Goal: Task Accomplishment & Management: Complete application form

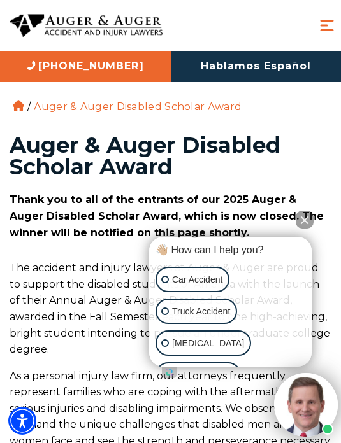
click at [309, 229] on button "Close Intaker Chat Widget" at bounding box center [304, 220] width 18 height 18
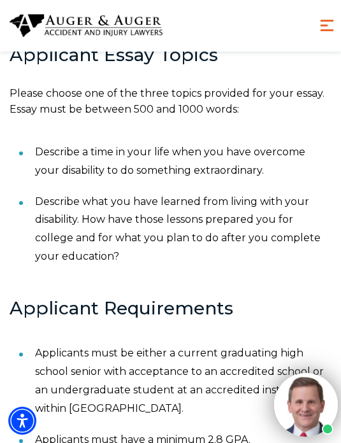
scroll to position [797, 0]
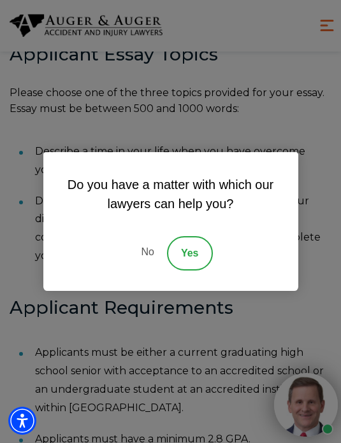
click at [143, 271] on link "No" at bounding box center [147, 253] width 38 height 34
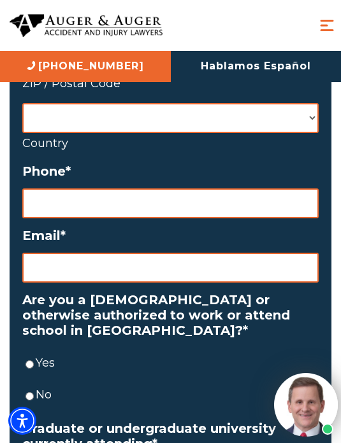
scroll to position [1895, 0]
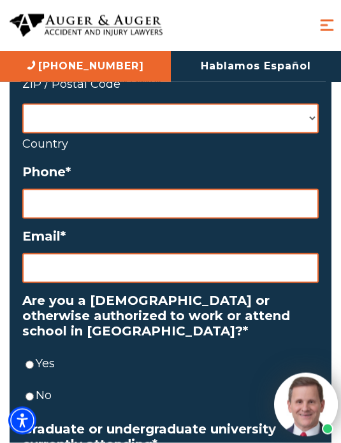
click at [17, 321] on div "Scholarship Form Δ Name * First Last Mailing Address Address * Street Address A…" at bounding box center [170, 446] width 321 height 1825
click at [34, 350] on input "Yes" at bounding box center [29, 365] width 8 height 30
radio input "true"
click at [157, 253] on input "Email *" at bounding box center [170, 268] width 296 height 30
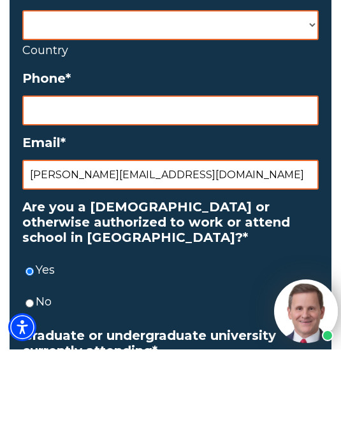
type input "[PERSON_NAME][EMAIL_ADDRESS][DOMAIN_NAME]"
click at [59, 189] on input "Phone *" at bounding box center [170, 204] width 296 height 30
type input "[PHONE_NUMBER]"
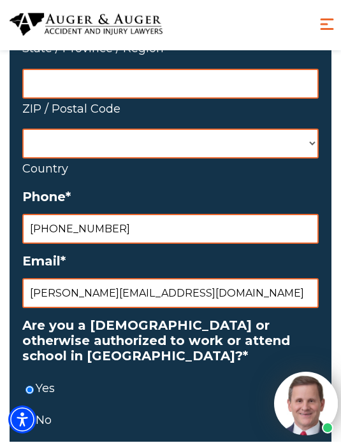
click at [53, 130] on select "Afghanistan Albania Algeria American Samoa Andorra Angola Anguilla Antarctica A…" at bounding box center [170, 145] width 296 height 30
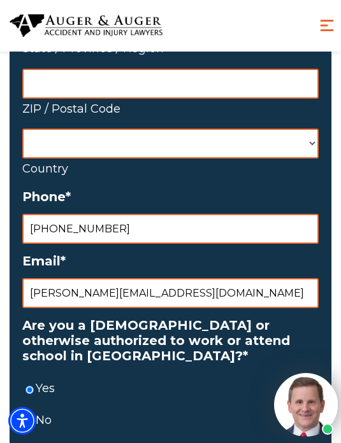
select select "[GEOGRAPHIC_DATA]"
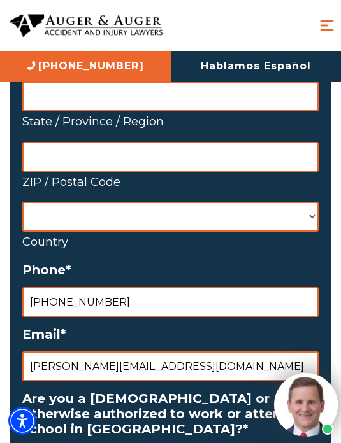
click at [62, 142] on input "ZIP / Postal Code" at bounding box center [170, 157] width 296 height 30
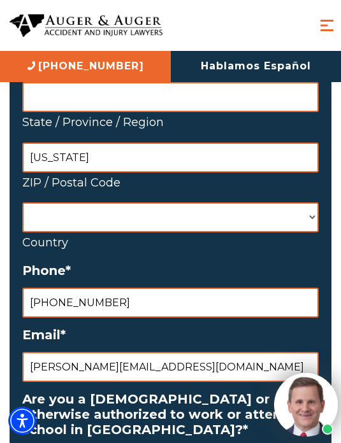
type input "[US_STATE]"
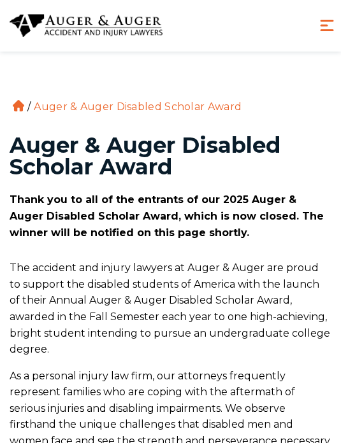
scroll to position [1227, 0]
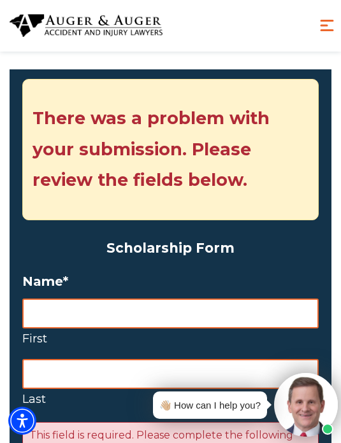
click at [68, 299] on input "First" at bounding box center [170, 314] width 296 height 30
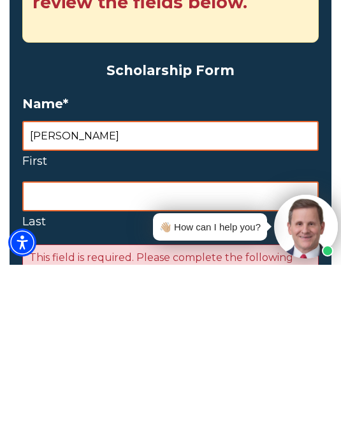
type input "[PERSON_NAME]"
click at [68, 360] on input "Last" at bounding box center [170, 375] width 296 height 30
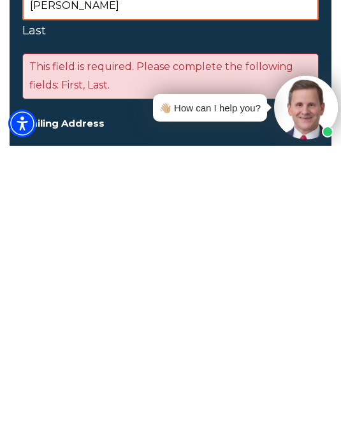
scroll to position [1496, 0]
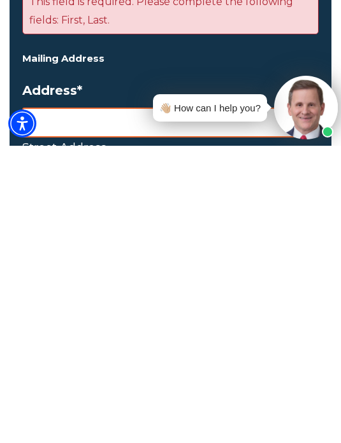
type input "[PERSON_NAME]"
click at [60, 405] on input "Street Address" at bounding box center [170, 420] width 296 height 30
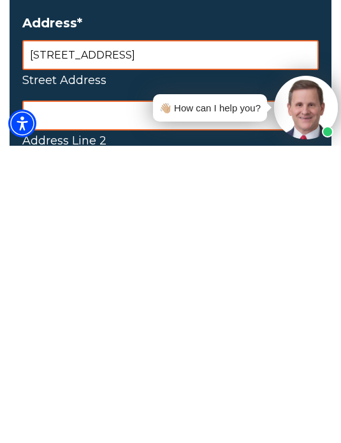
scroll to position [1565, 0]
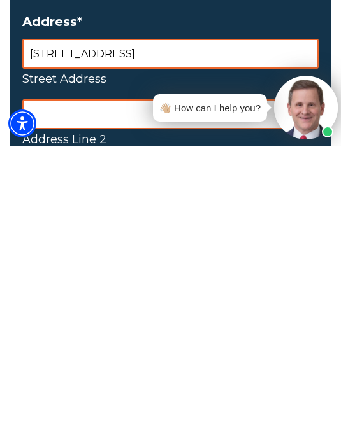
type input "[STREET_ADDRESS]"
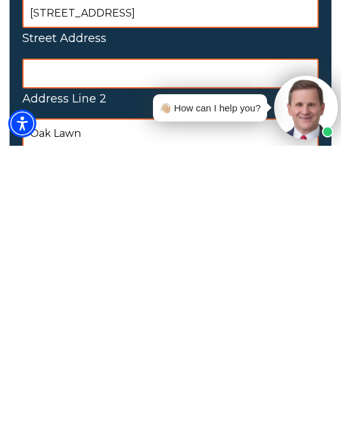
scroll to position [1615, 0]
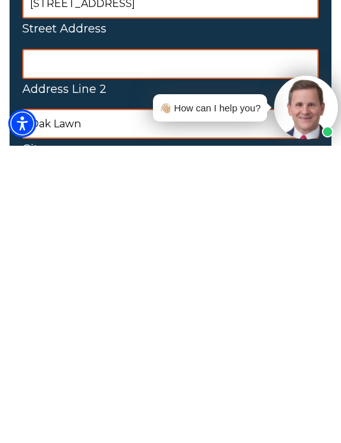
type input "Oak Lawn"
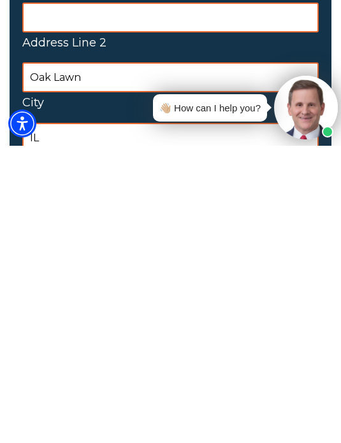
scroll to position [1714, 0]
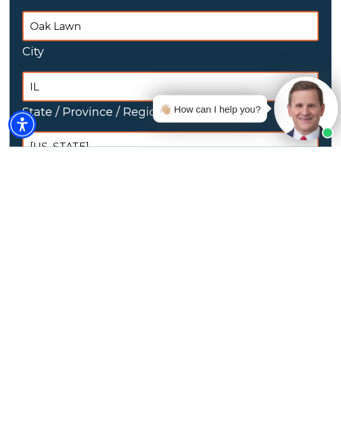
type input "IL"
click at [54, 428] on input "[US_STATE]" at bounding box center [170, 443] width 296 height 30
type input "I"
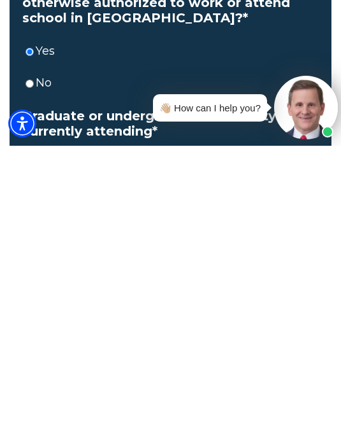
scroll to position [2176, 0]
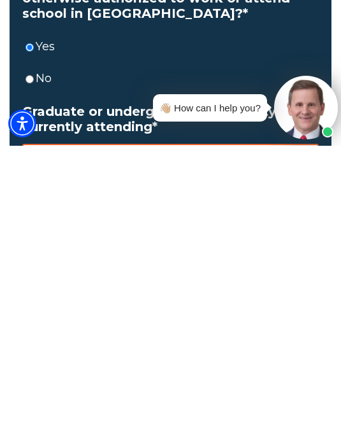
type input "60453"
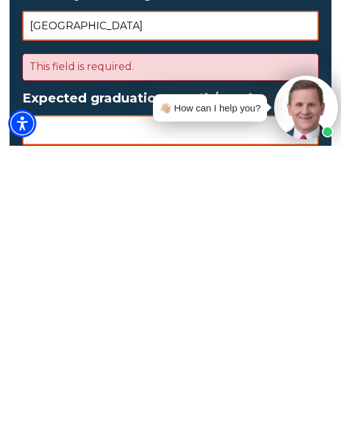
scroll to position [2320, 0]
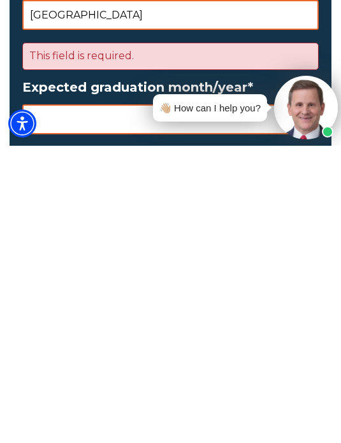
type input "[GEOGRAPHIC_DATA]"
click at [46, 402] on input "Expected graduation month/year *" at bounding box center [170, 417] width 296 height 30
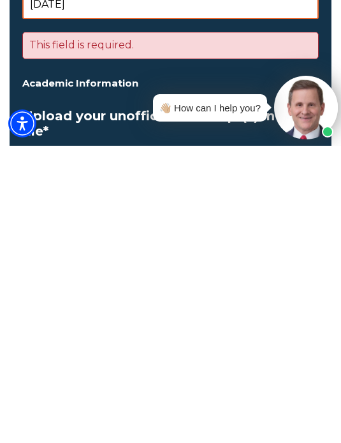
type input "[DATE]"
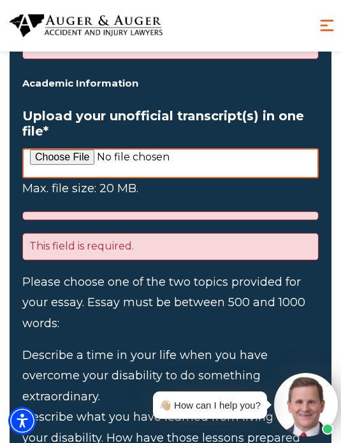
scroll to position [2751, 0]
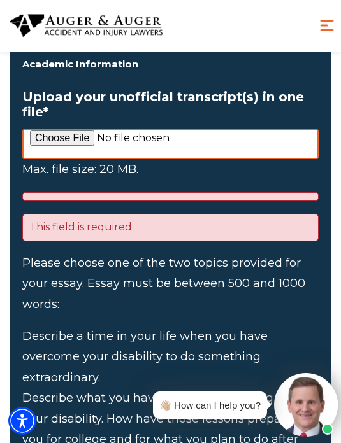
click at [56, 129] on input "Upload your unofficial transcript(s) in one file *" at bounding box center [170, 144] width 296 height 30
click at [46, 129] on input "Upload your unofficial transcript(s) in one file *" at bounding box center [170, 144] width 296 height 30
type input "C:\fakepath\Scanned Document [DATE] 2.02.23 PM.pdf"
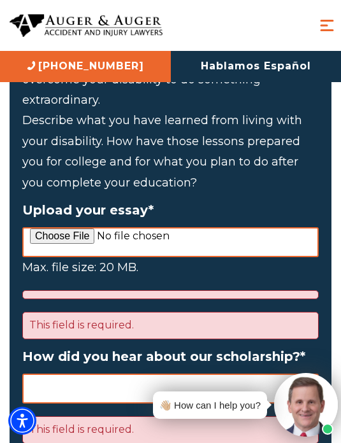
scroll to position [2988, 0]
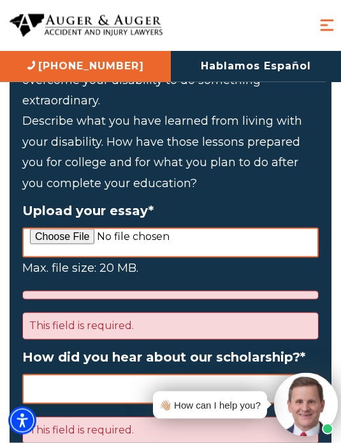
click at [32, 203] on label "Upload your essay *" at bounding box center [170, 210] width 296 height 15
click at [32, 228] on input "Upload your essay *" at bounding box center [170, 243] width 296 height 30
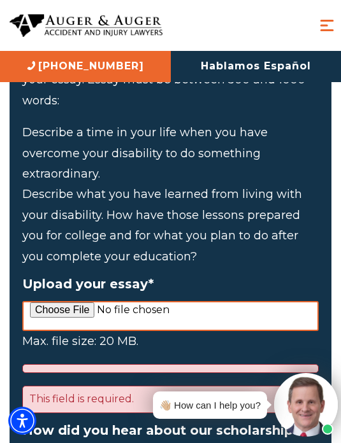
scroll to position [2914, 0]
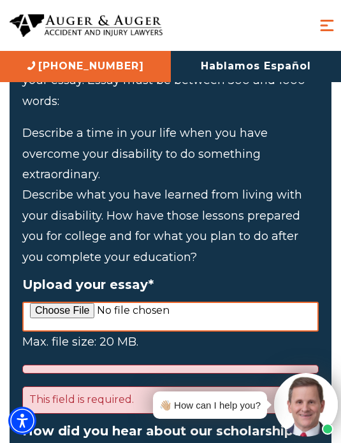
click at [50, 302] on input "Upload your essay *" at bounding box center [170, 317] width 296 height 30
type input "C:\fakepath\[MEDICAL_DATA] Esaú.pdf"
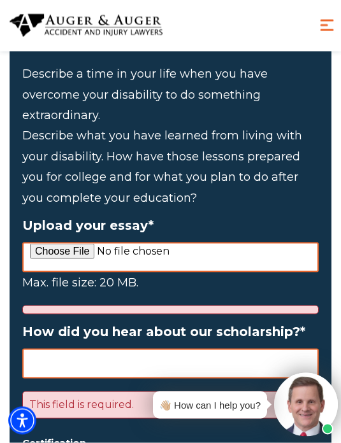
scroll to position [2976, 0]
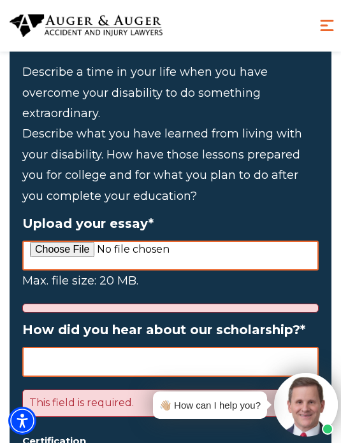
click at [60, 241] on input "Upload your essay *" at bounding box center [170, 256] width 296 height 30
